Goal: Task Accomplishment & Management: Manage account settings

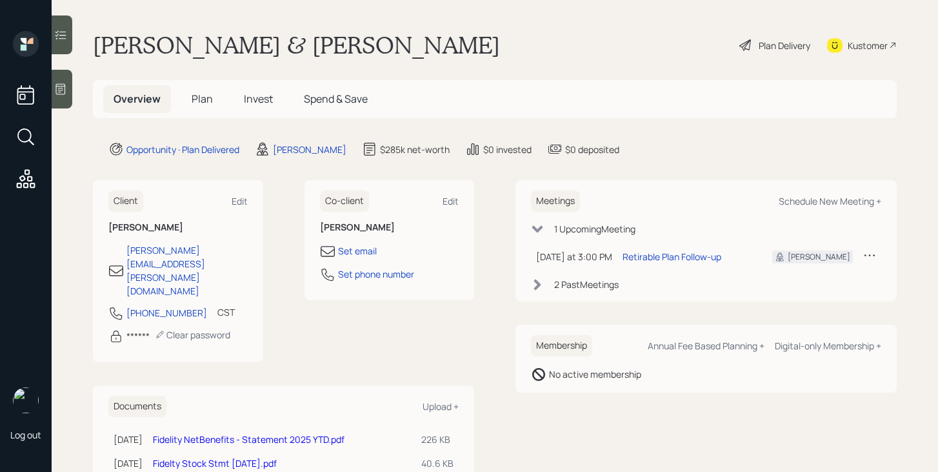
click at [205, 95] on span "Plan" at bounding box center [202, 99] width 21 height 14
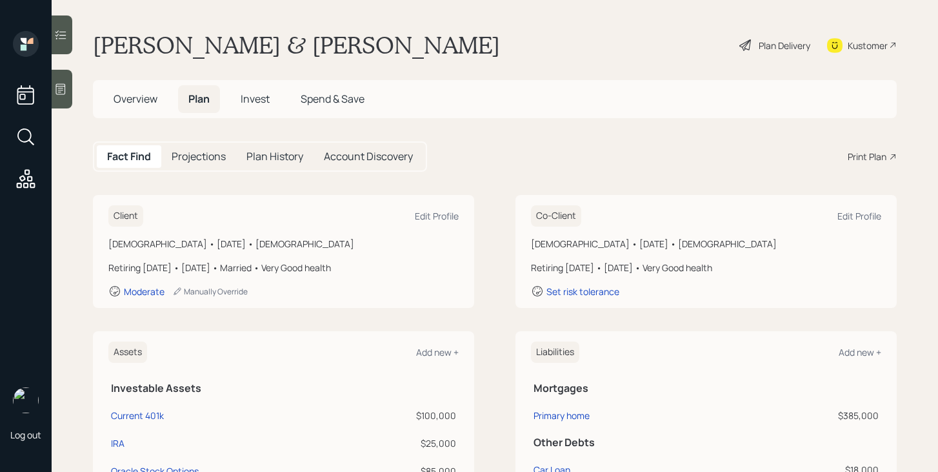
click at [247, 92] on span "Invest" at bounding box center [255, 99] width 29 height 14
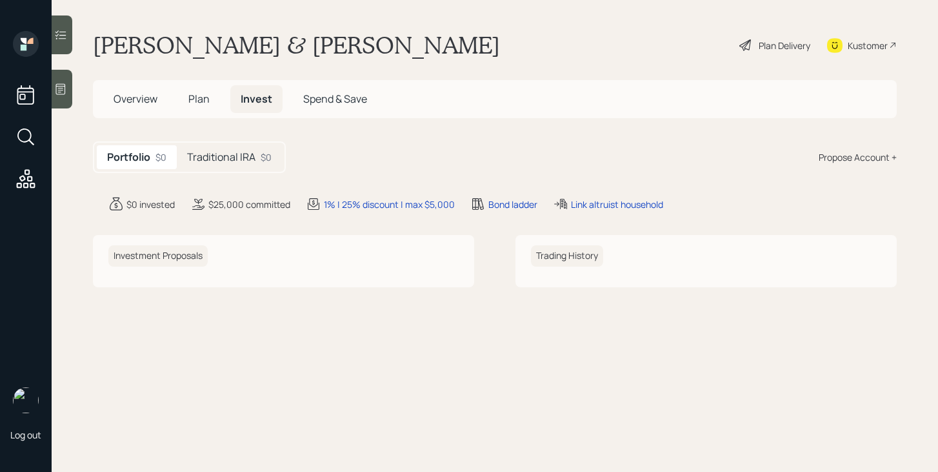
click at [253, 148] on div "Traditional IRA $0" at bounding box center [229, 157] width 105 height 24
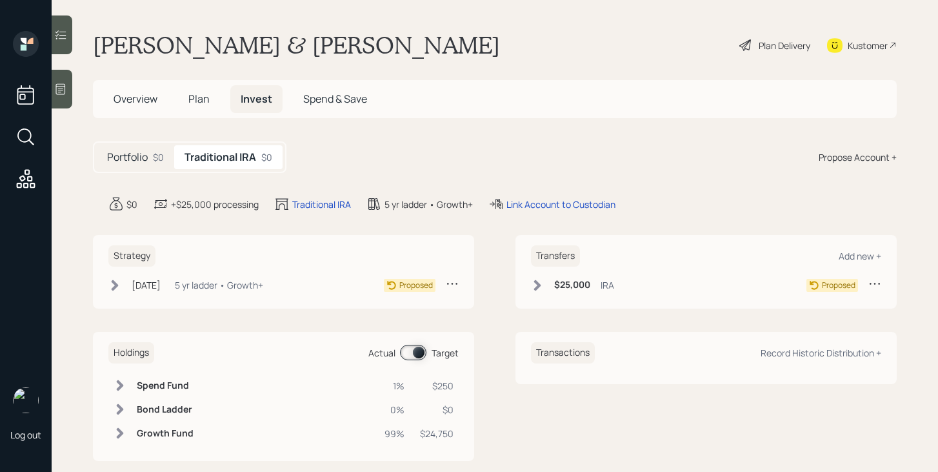
click at [200, 97] on span "Plan" at bounding box center [198, 99] width 21 height 14
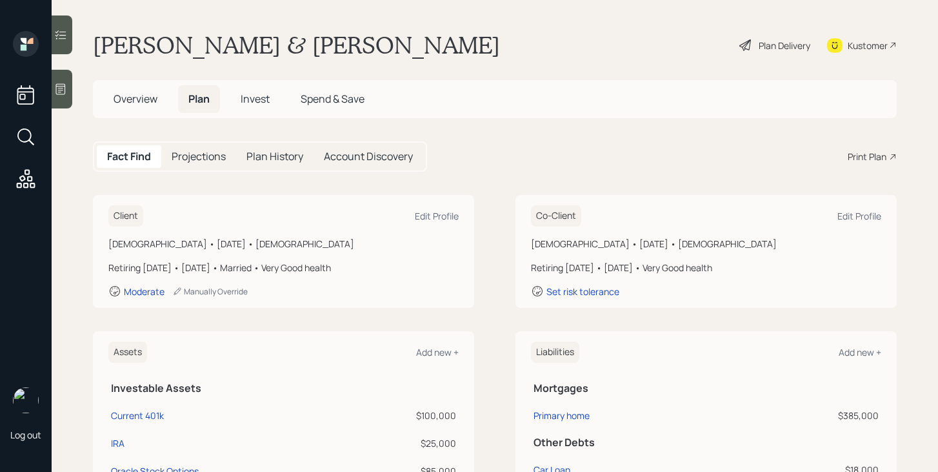
click at [764, 46] on div "Plan Delivery" at bounding box center [785, 46] width 52 height 14
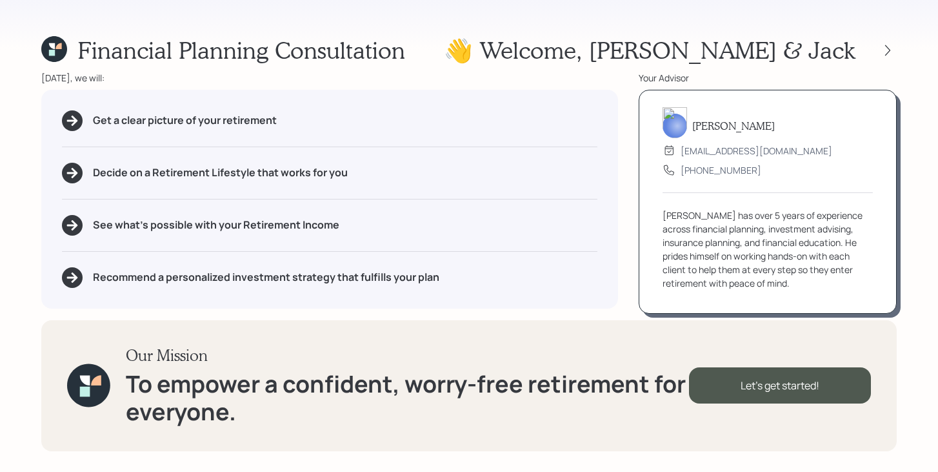
click at [878, 57] on div at bounding box center [876, 50] width 41 height 18
click at [889, 52] on icon at bounding box center [888, 50] width 13 height 13
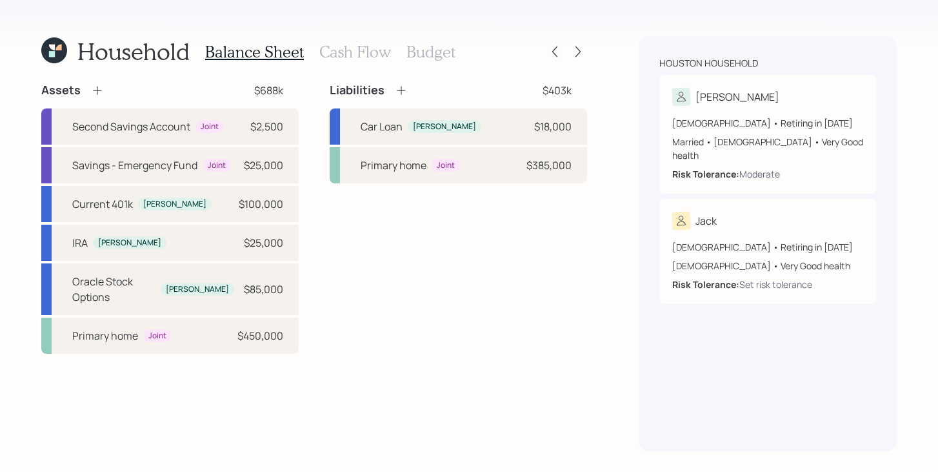
click at [421, 56] on h3 "Budget" at bounding box center [431, 52] width 49 height 19
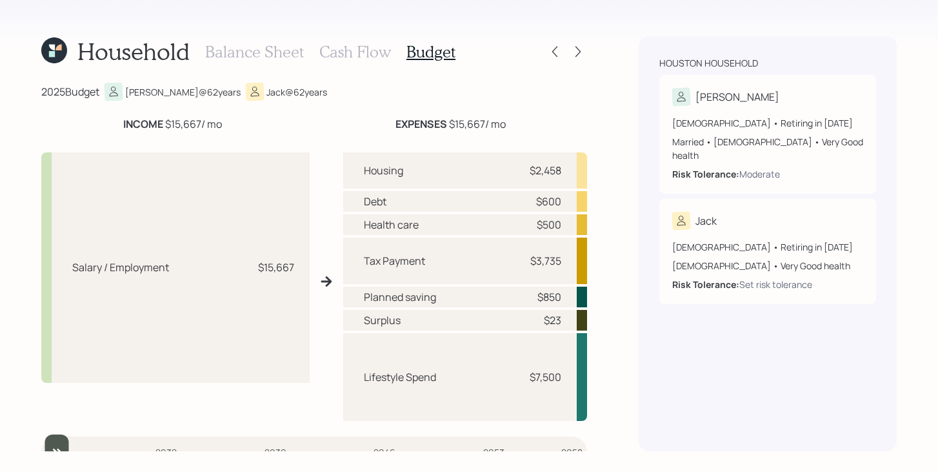
click at [277, 55] on h3 "Balance Sheet" at bounding box center [254, 52] width 99 height 19
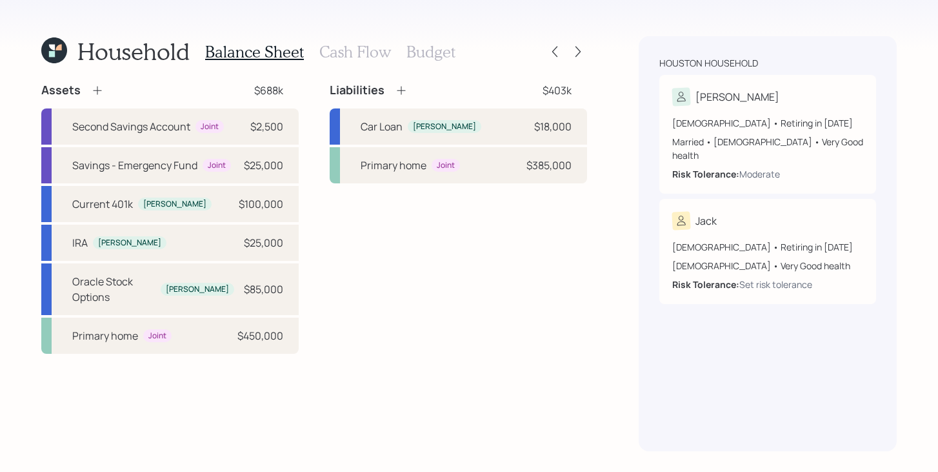
click at [359, 60] on h3 "Cash Flow" at bounding box center [355, 52] width 72 height 19
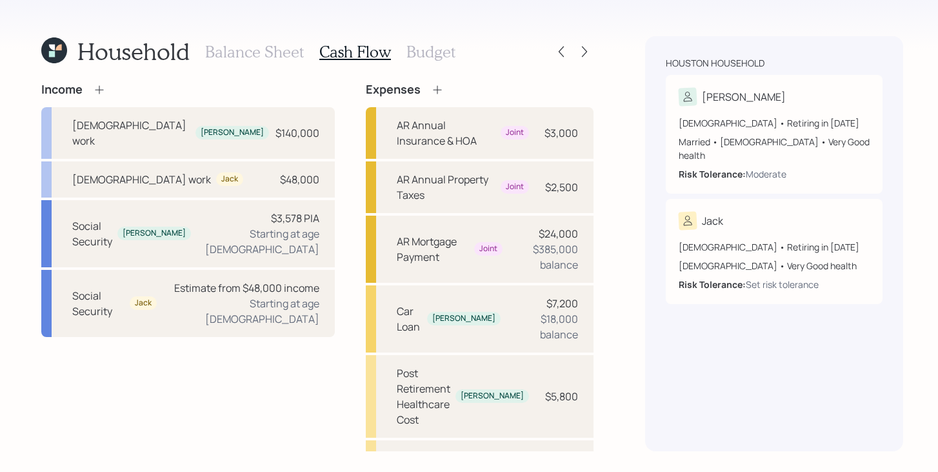
click at [415, 59] on h3 "Budget" at bounding box center [431, 52] width 49 height 19
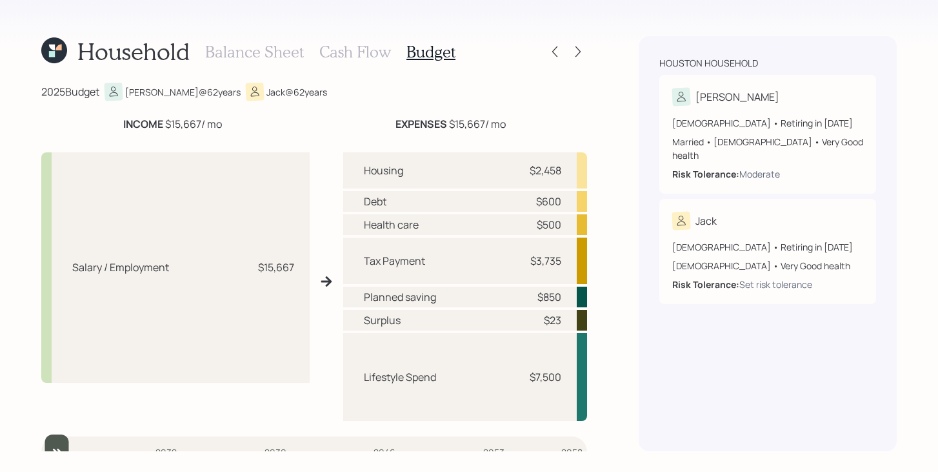
click at [368, 56] on h3 "Cash Flow" at bounding box center [355, 52] width 72 height 19
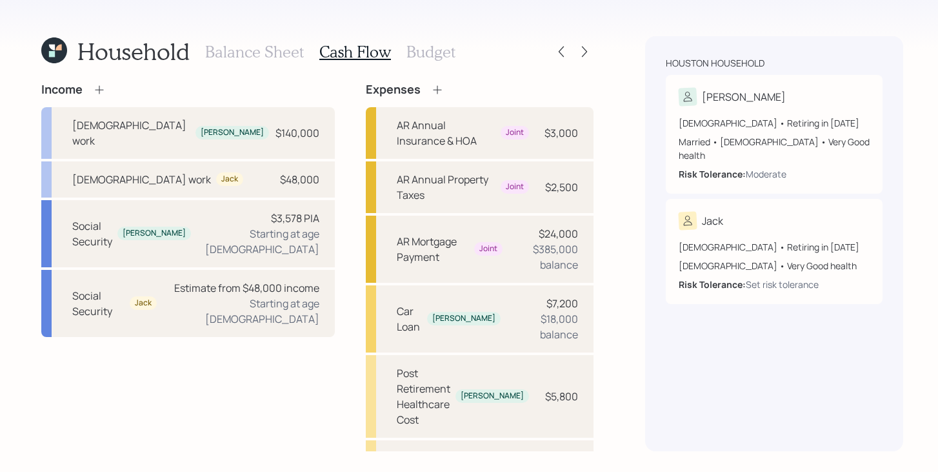
click at [440, 56] on h3 "Budget" at bounding box center [431, 52] width 49 height 19
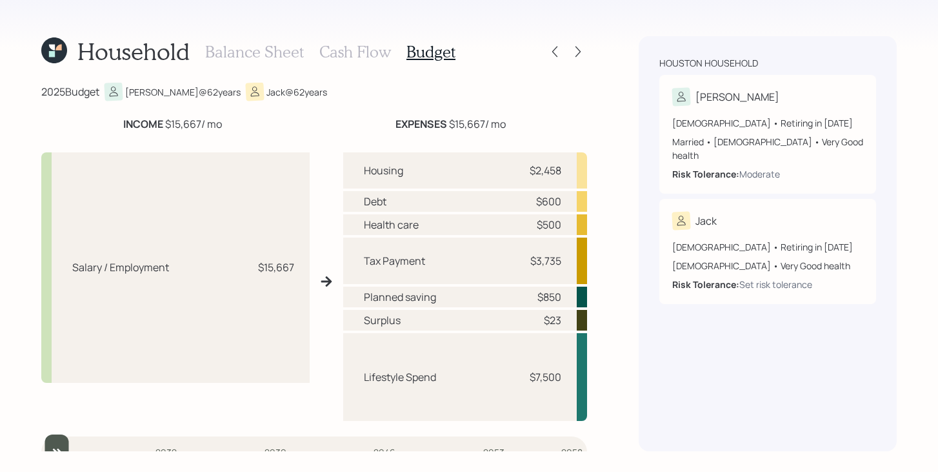
click at [382, 46] on h3 "Cash Flow" at bounding box center [355, 52] width 72 height 19
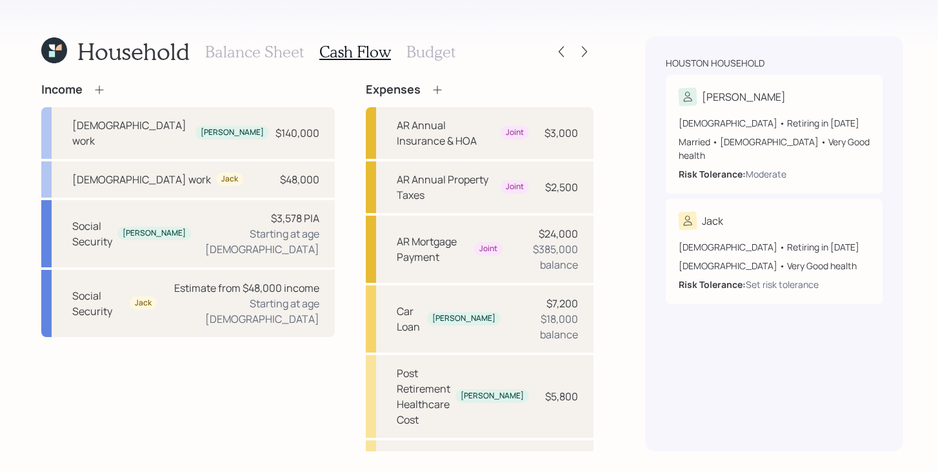
click at [448, 44] on h3 "Budget" at bounding box center [431, 52] width 49 height 19
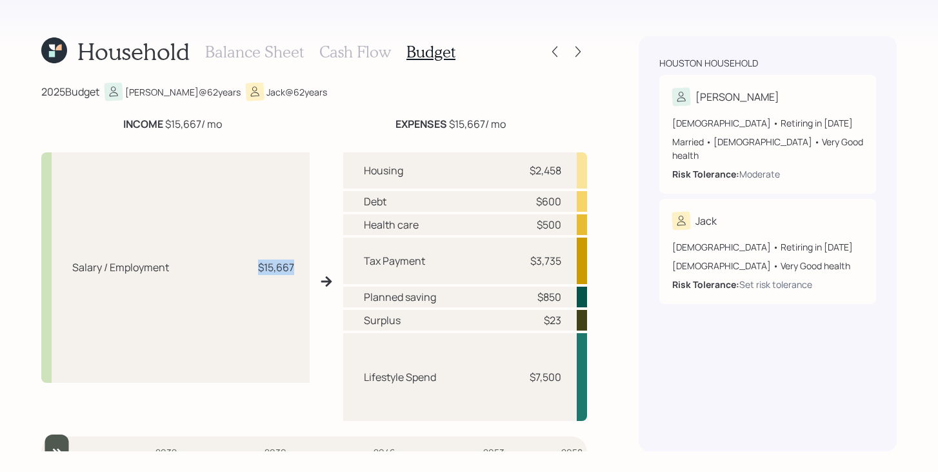
drag, startPoint x: 250, startPoint y: 268, endPoint x: 294, endPoint y: 267, distance: 43.9
click at [293, 267] on div "Salary / Employment $15,667" at bounding box center [175, 267] width 268 height 230
drag, startPoint x: 448, startPoint y: 122, endPoint x: 489, endPoint y: 120, distance: 41.3
click at [489, 120] on div "EXPENSES $15,667 / mo" at bounding box center [451, 123] width 110 height 15
click at [509, 257] on div "Tax Payment $3,735" at bounding box center [465, 260] width 244 height 46
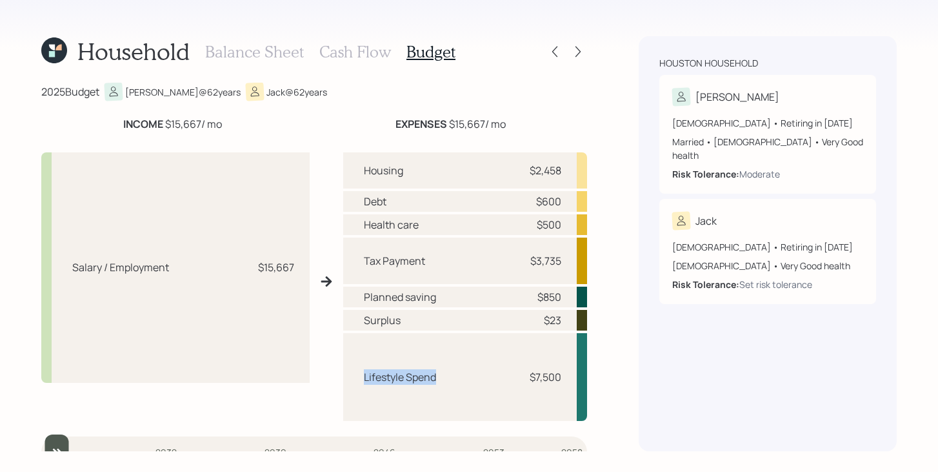
drag, startPoint x: 362, startPoint y: 375, endPoint x: 468, endPoint y: 374, distance: 106.5
click at [468, 374] on div "Lifestyle Spend $7,500" at bounding box center [465, 377] width 244 height 88
click at [577, 51] on icon at bounding box center [578, 51] width 13 height 13
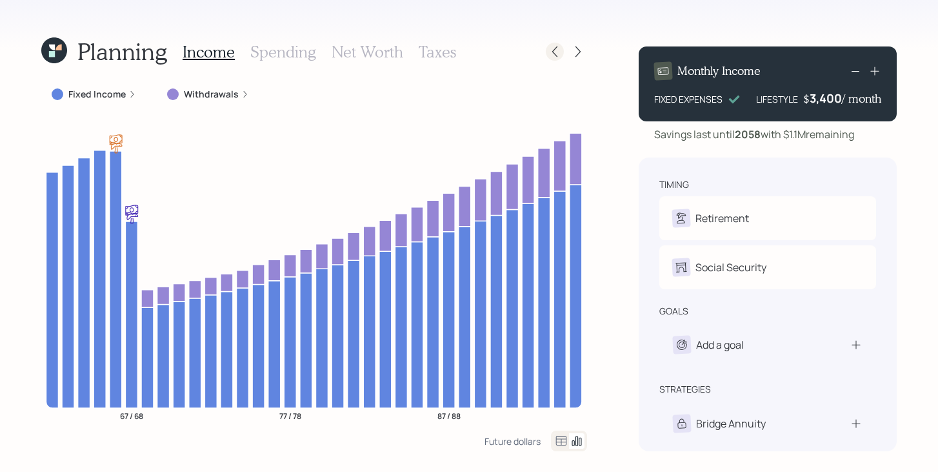
click at [556, 53] on icon at bounding box center [555, 51] width 13 height 13
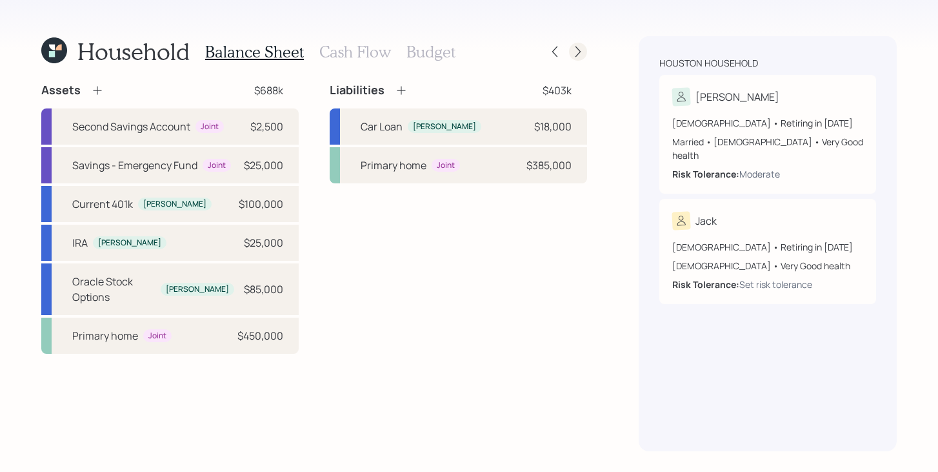
click at [581, 49] on icon at bounding box center [578, 51] width 13 height 13
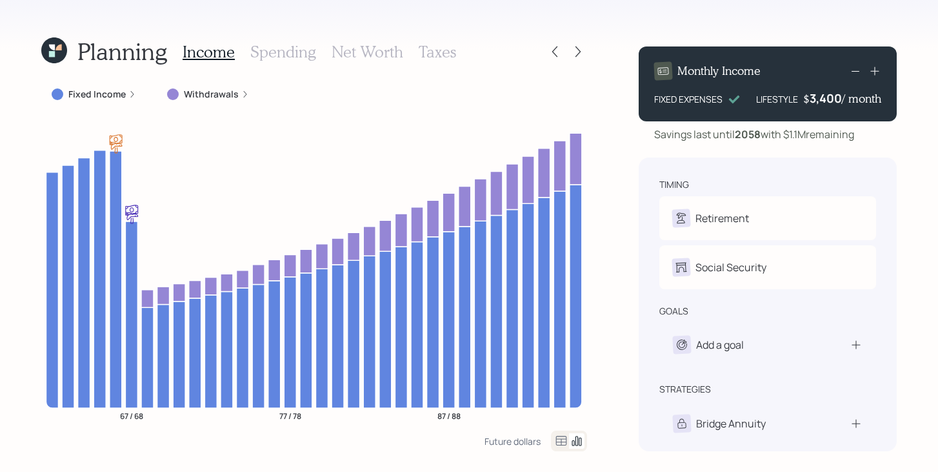
click at [60, 46] on icon at bounding box center [58, 48] width 6 height 6
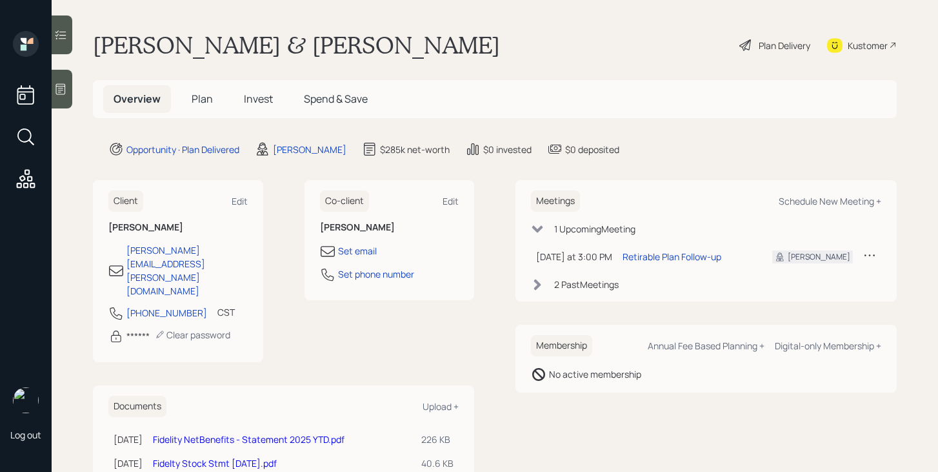
scroll to position [29, 0]
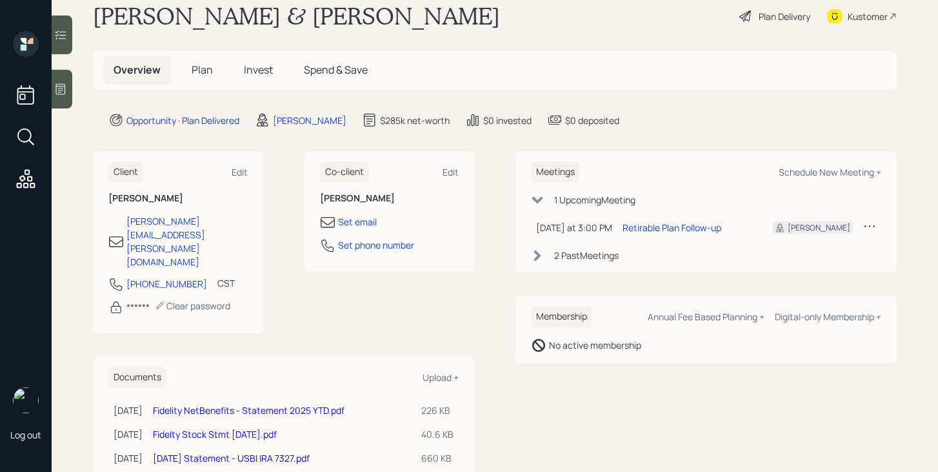
click at [275, 452] on link "2025-06-30 Statement - USBI IRA 7327.pdf" at bounding box center [231, 458] width 157 height 12
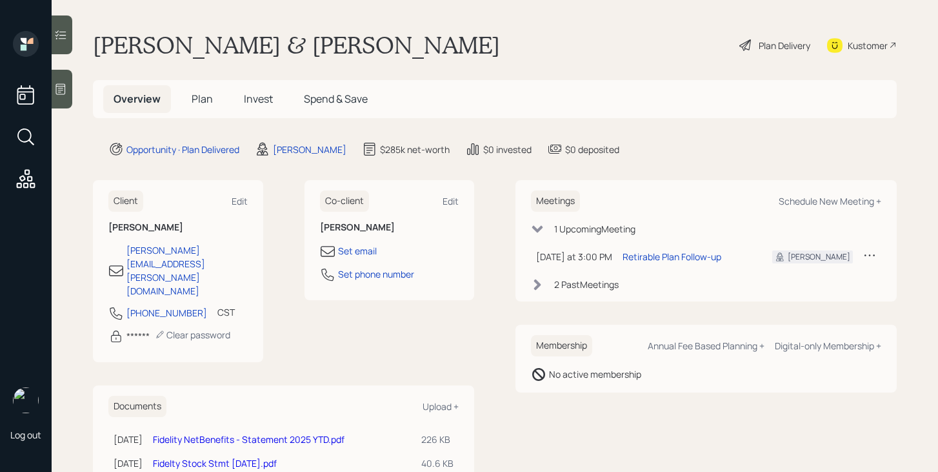
click at [265, 99] on span "Invest" at bounding box center [258, 99] width 29 height 14
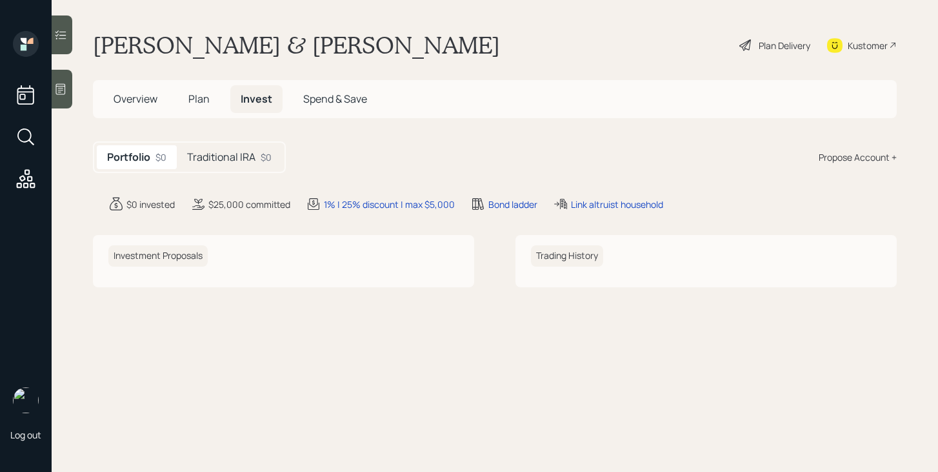
click at [262, 163] on div "$0" at bounding box center [266, 157] width 11 height 14
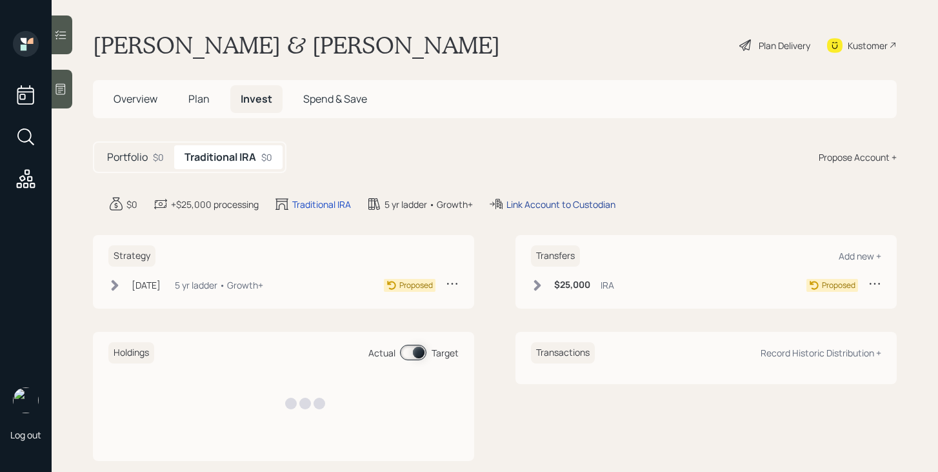
click at [550, 203] on div "Link Account to Custodian" at bounding box center [561, 204] width 109 height 14
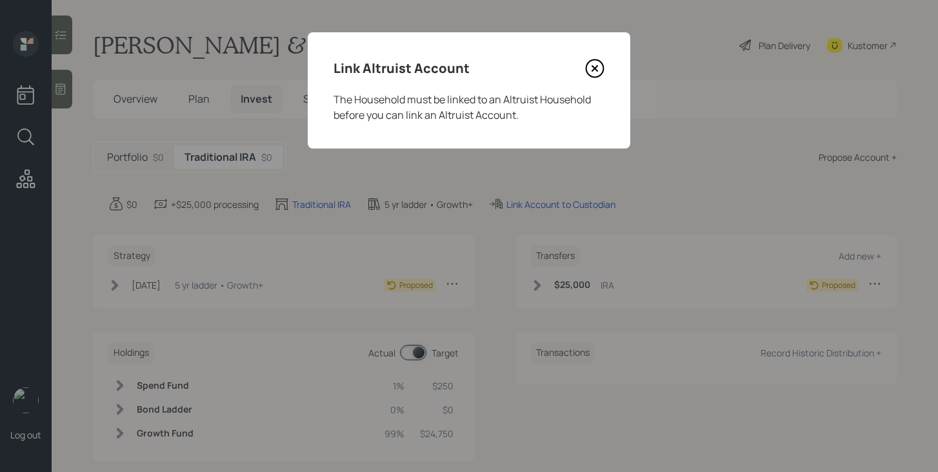
click at [592, 72] on icon at bounding box center [594, 68] width 19 height 19
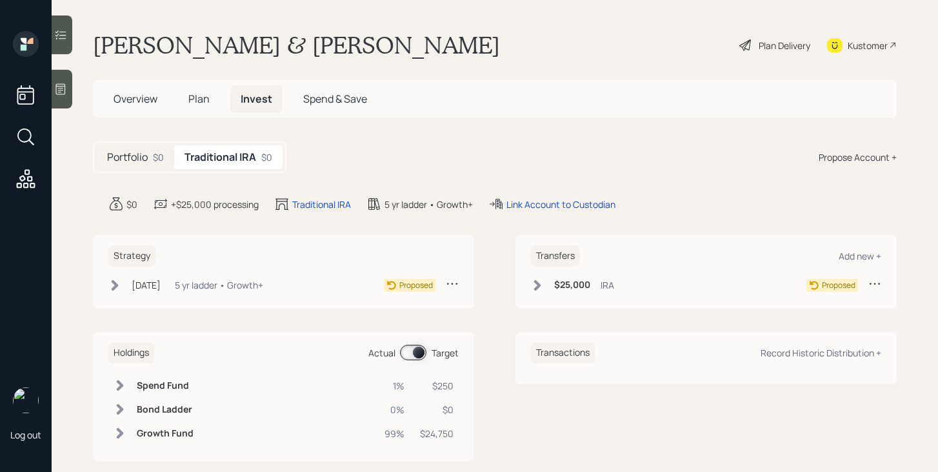
click at [159, 161] on div "$0" at bounding box center [158, 157] width 11 height 14
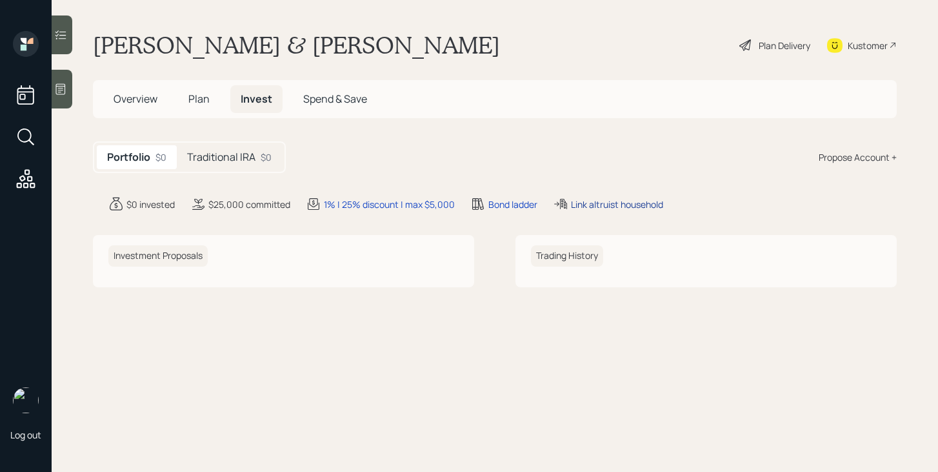
click at [614, 202] on div "Link altruist household" at bounding box center [617, 204] width 92 height 14
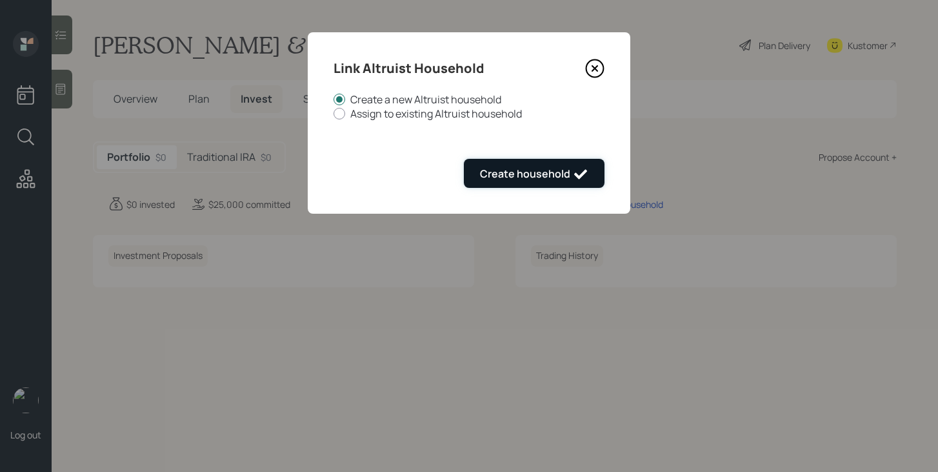
click at [583, 181] on icon "submit" at bounding box center [580, 173] width 15 height 15
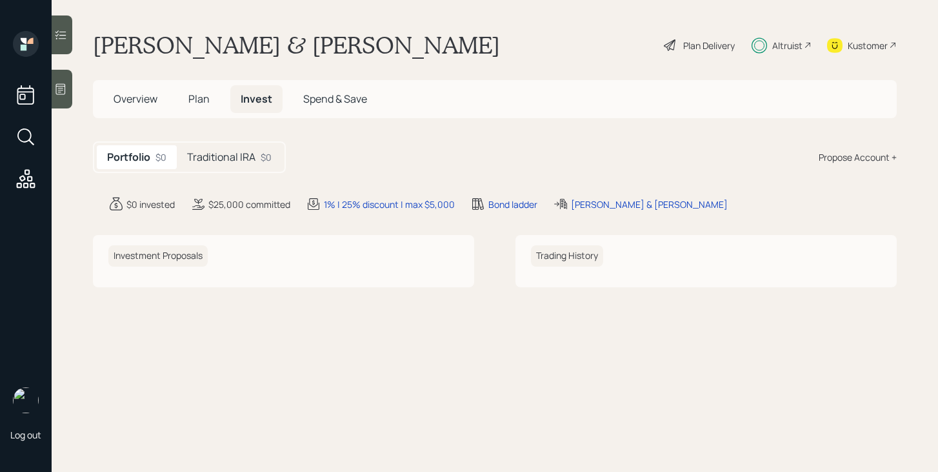
click at [791, 45] on div "Altruist" at bounding box center [787, 46] width 30 height 14
click at [200, 99] on span "Plan" at bounding box center [198, 99] width 21 height 14
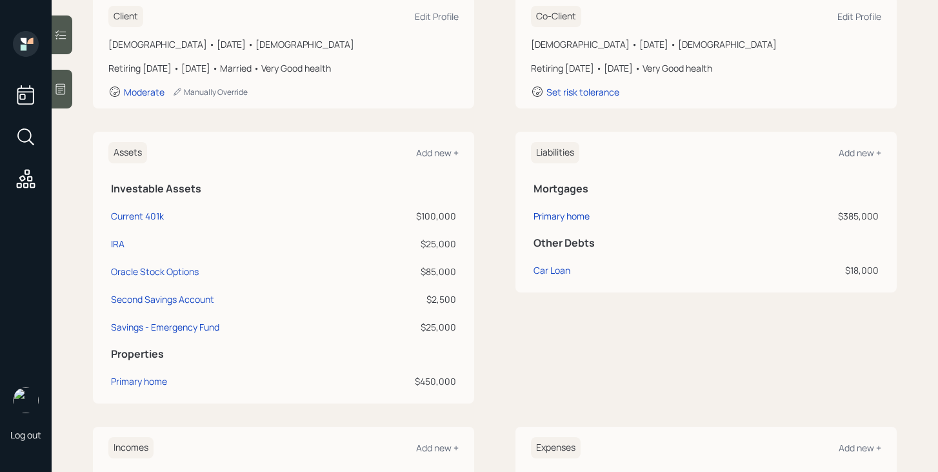
scroll to position [256, 0]
